Goal: Register for event/course

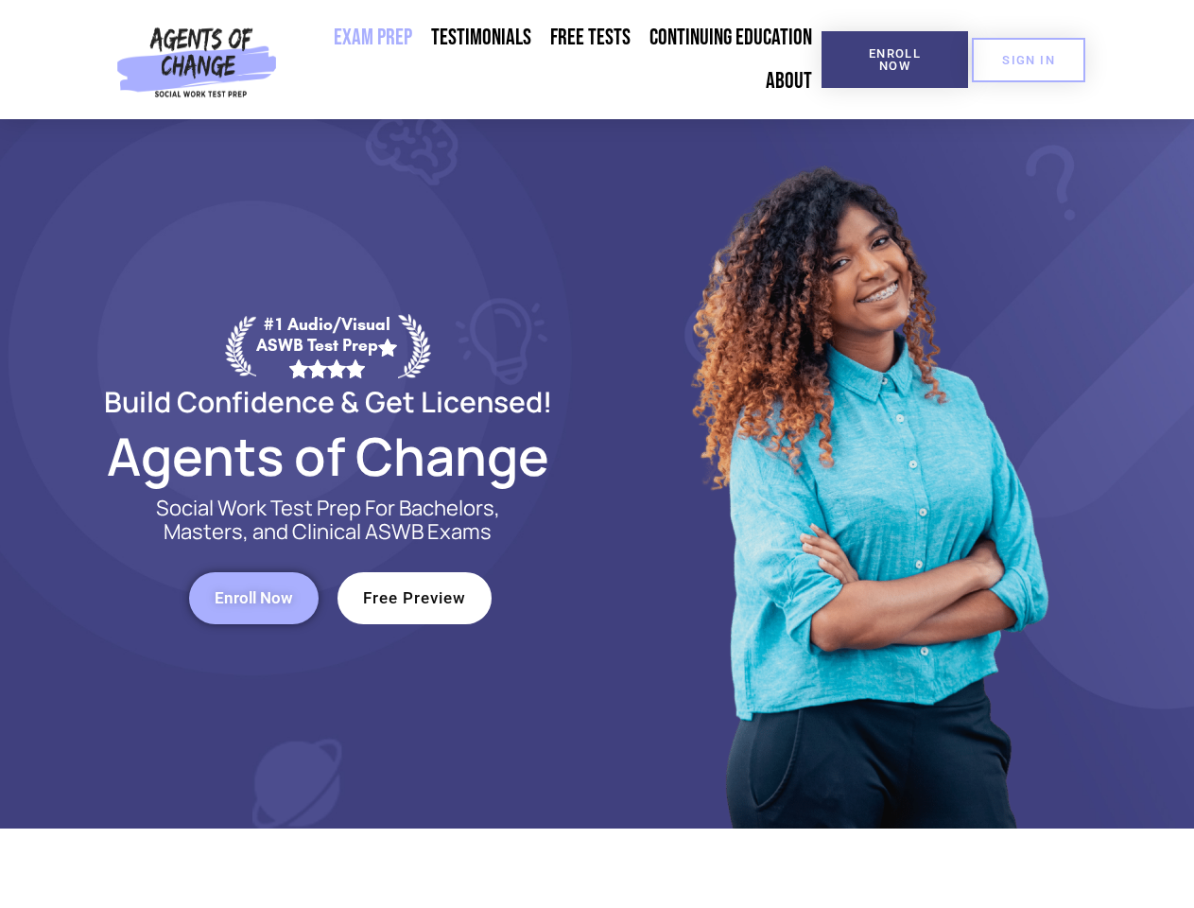
click at [598, 454] on div at bounding box center [867, 473] width 539 height 709
click at [895, 60] on span "Enroll Now" at bounding box center [895, 59] width 86 height 25
click at [1029, 60] on span "SIGN IN" at bounding box center [1028, 60] width 53 height 12
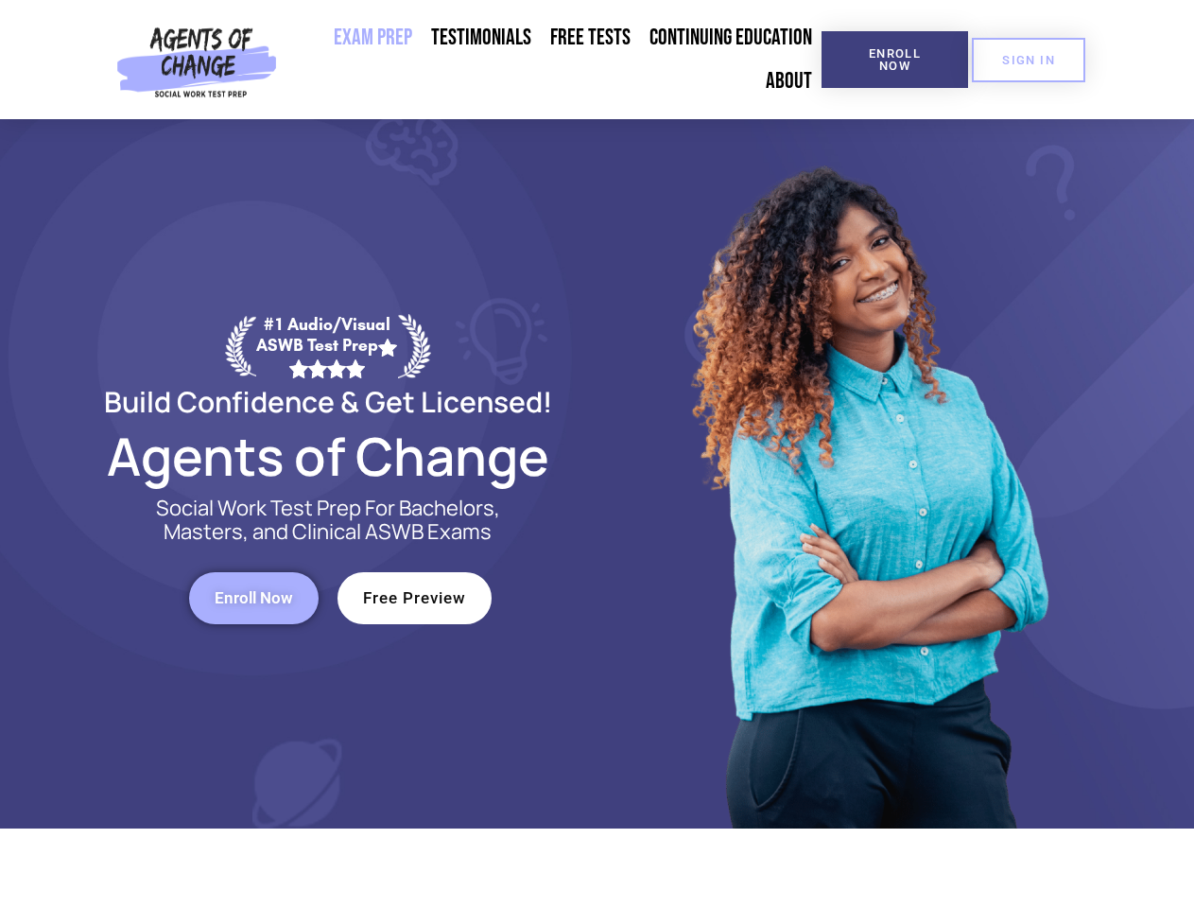
click at [253, 598] on span "Enroll Now" at bounding box center [254, 598] width 78 height 16
click at [414, 598] on span "Free Preview" at bounding box center [414, 598] width 103 height 16
